Goal: Task Accomplishment & Management: Manage account settings

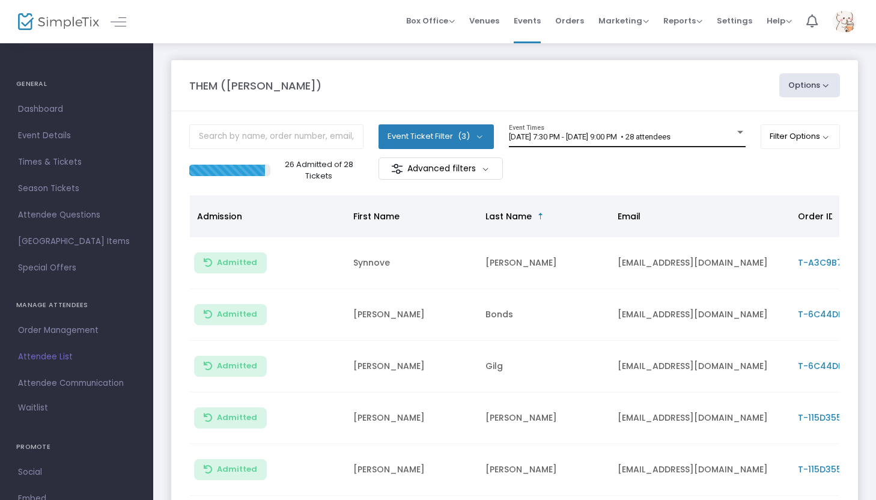
click at [605, 131] on div "[DATE] 7:30 PM - [DATE] 9:00 PM • 28 attendees Event Times" at bounding box center [627, 135] width 237 height 23
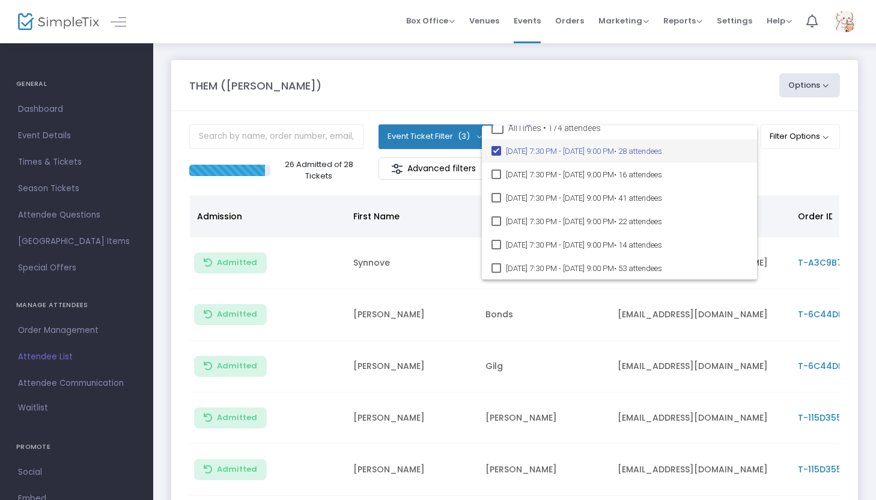
click at [495, 21] on div at bounding box center [438, 250] width 876 height 500
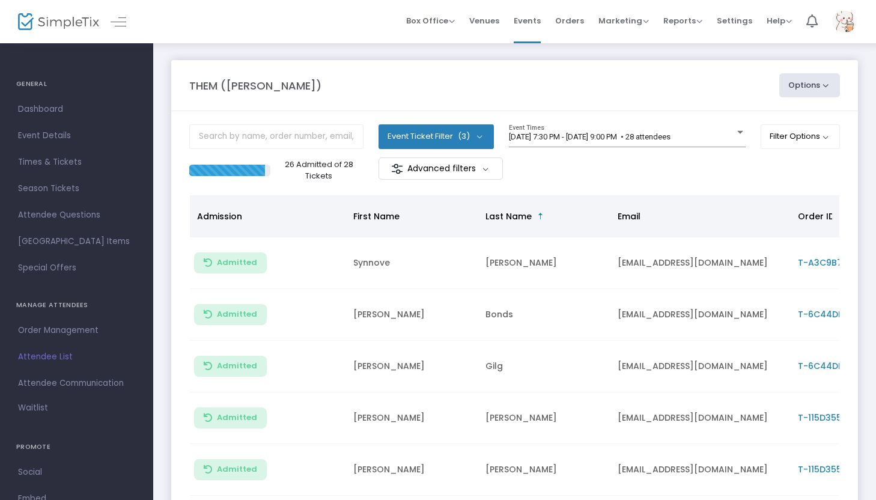
click at [495, 21] on span "Venues" at bounding box center [484, 20] width 30 height 31
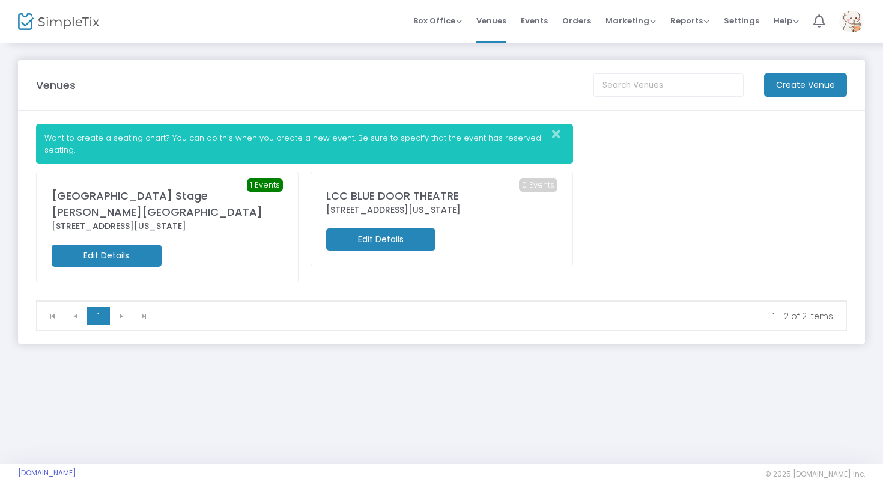
click at [137, 245] on m-button "Edit Details" at bounding box center [107, 256] width 110 height 22
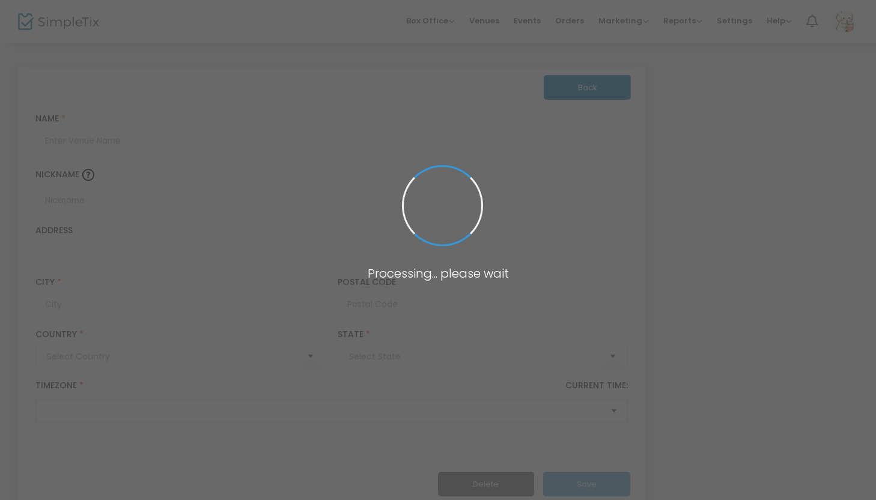
type input "[GEOGRAPHIC_DATA]"
type input "[GEOGRAPHIC_DATA] Stage [PERSON_NAME][GEOGRAPHIC_DATA]"
type input "[STREET_ADDRESS]"
type input "[GEOGRAPHIC_DATA]"
type input "97209"
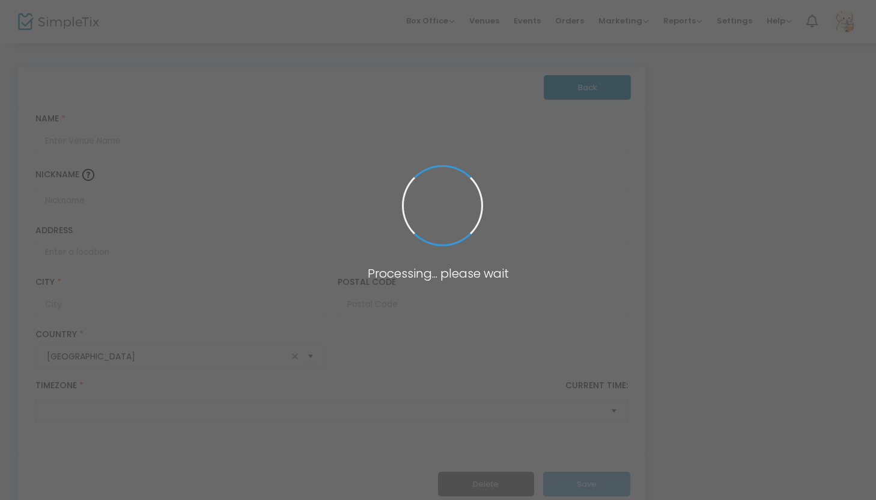
type input "[GEOGRAPHIC_DATA]"
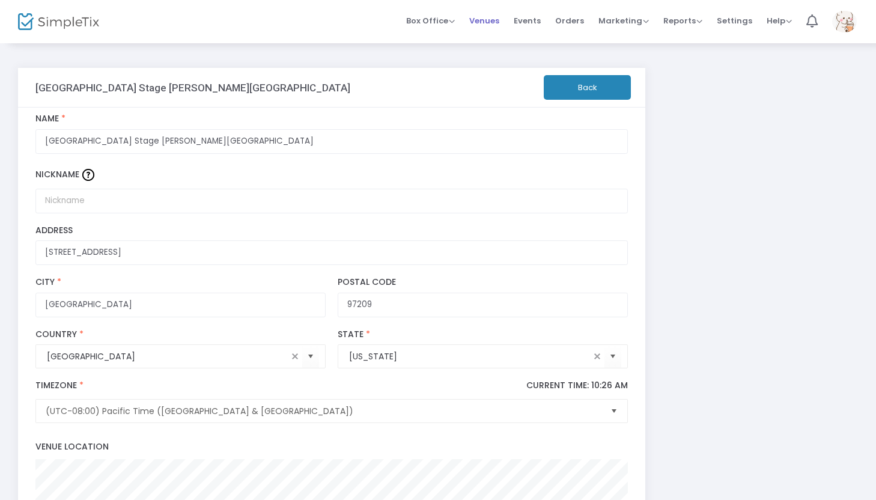
click at [491, 23] on span "Venues" at bounding box center [484, 20] width 30 height 31
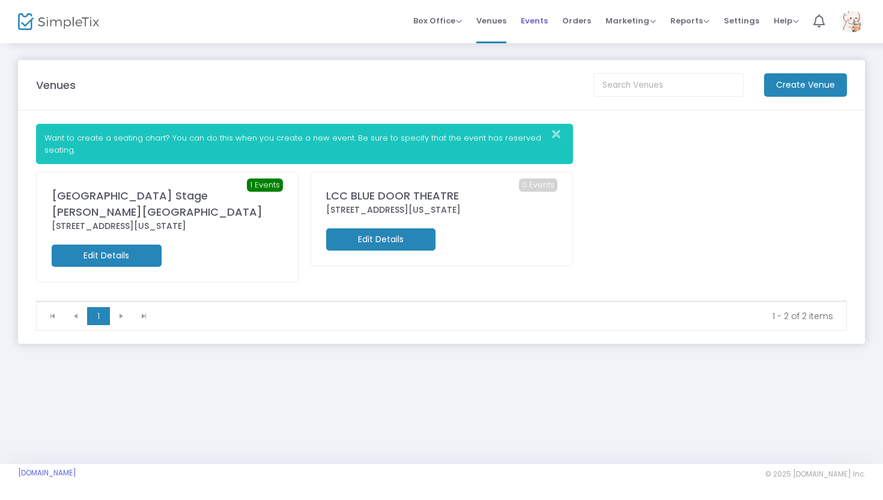
click at [541, 18] on span "Events" at bounding box center [534, 20] width 27 height 31
